Goal: Transaction & Acquisition: Subscribe to service/newsletter

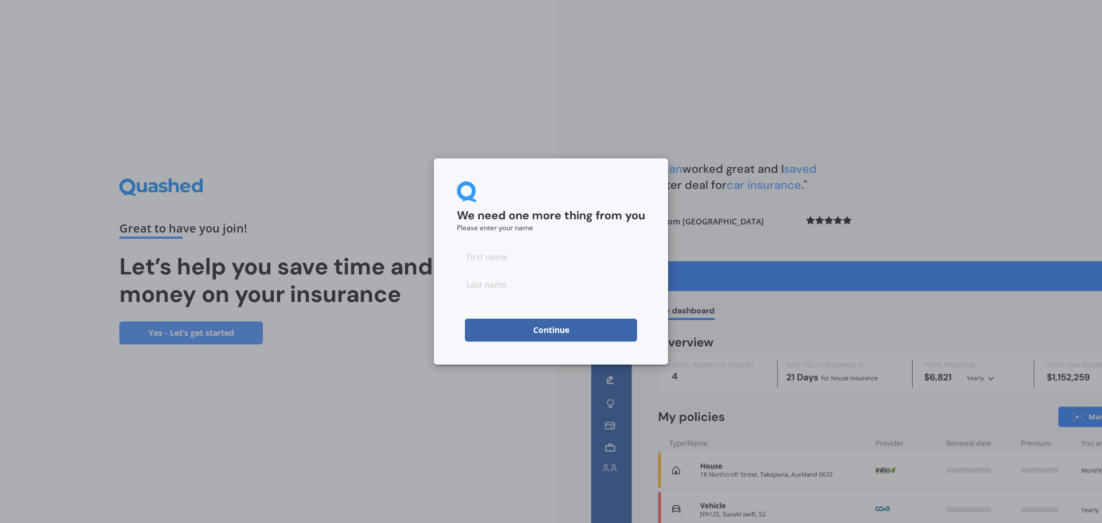
click at [517, 261] on input at bounding box center [551, 256] width 188 height 23
type input "[PERSON_NAME]"
click at [495, 327] on button "Continue" at bounding box center [551, 330] width 172 height 23
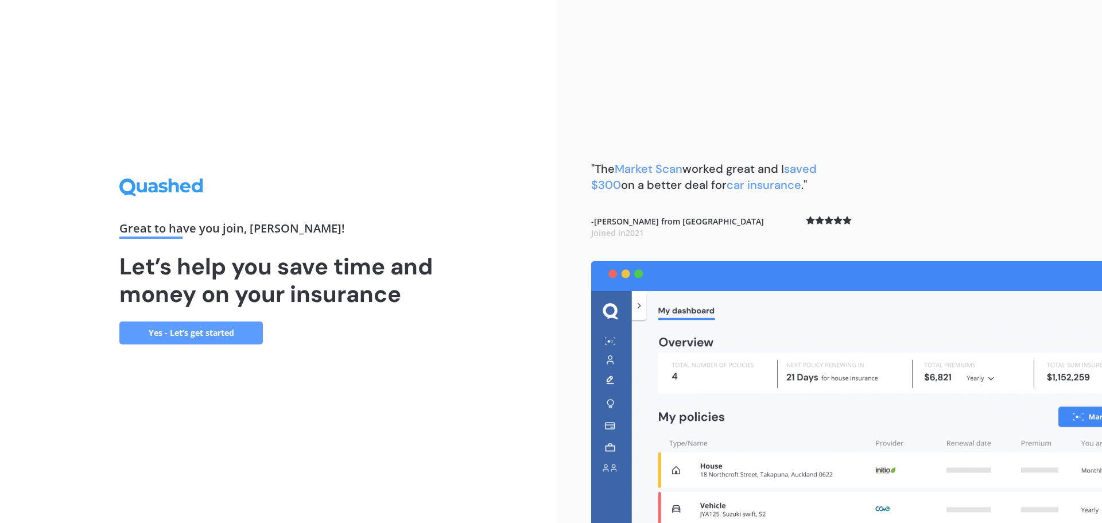
click at [200, 332] on link "Yes - Let’s get started" at bounding box center [191, 333] width 144 height 23
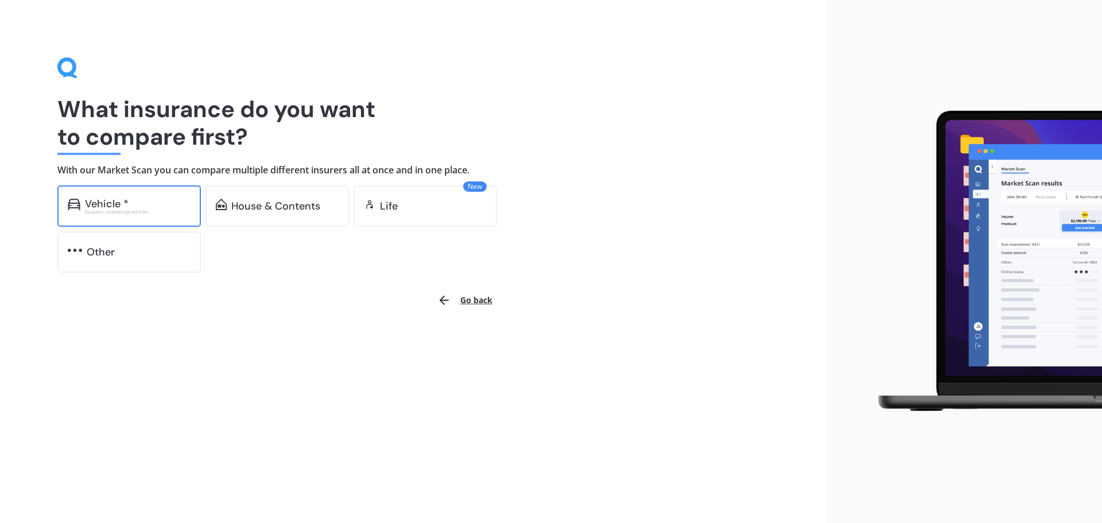
click at [111, 205] on div "Vehicle *" at bounding box center [107, 203] width 44 height 11
